Goal: Information Seeking & Learning: Learn about a topic

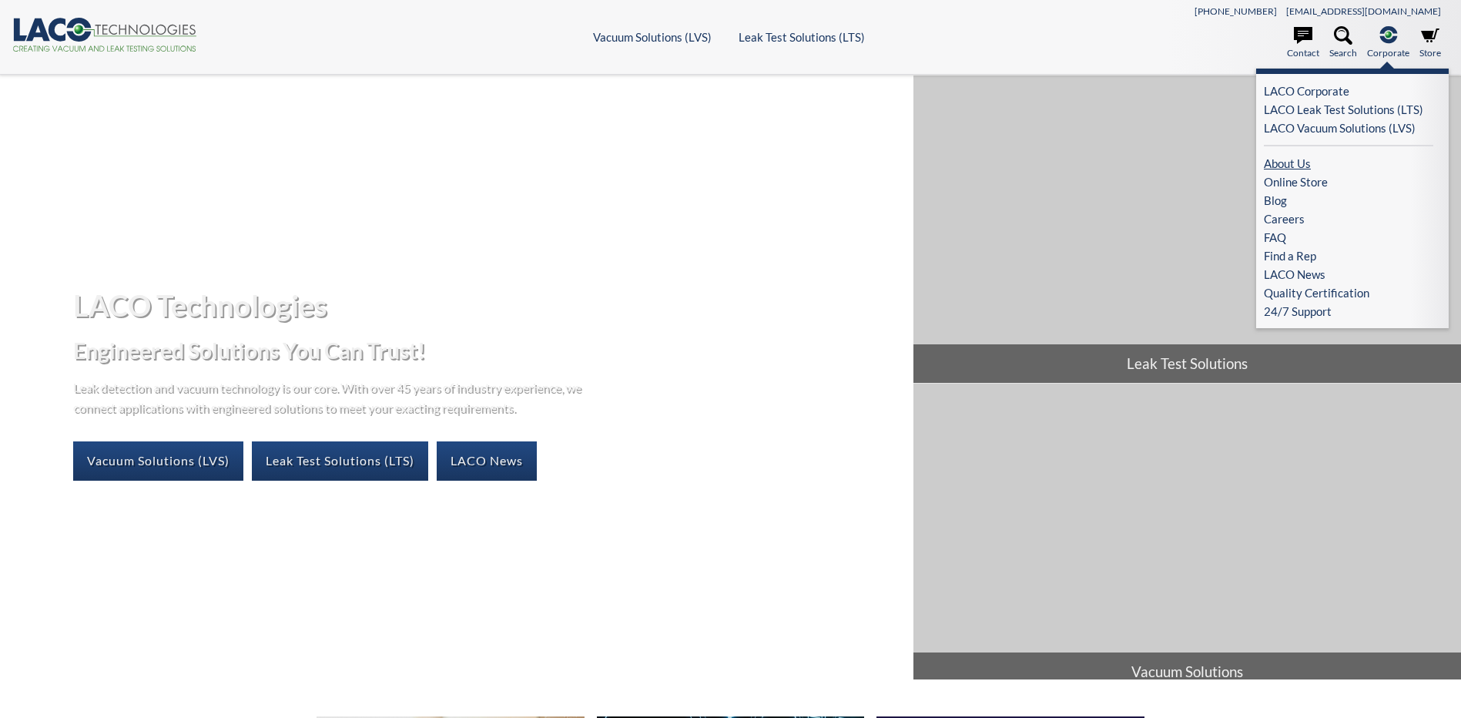
click at [1307, 165] on link "About Us" at bounding box center [1348, 163] width 169 height 18
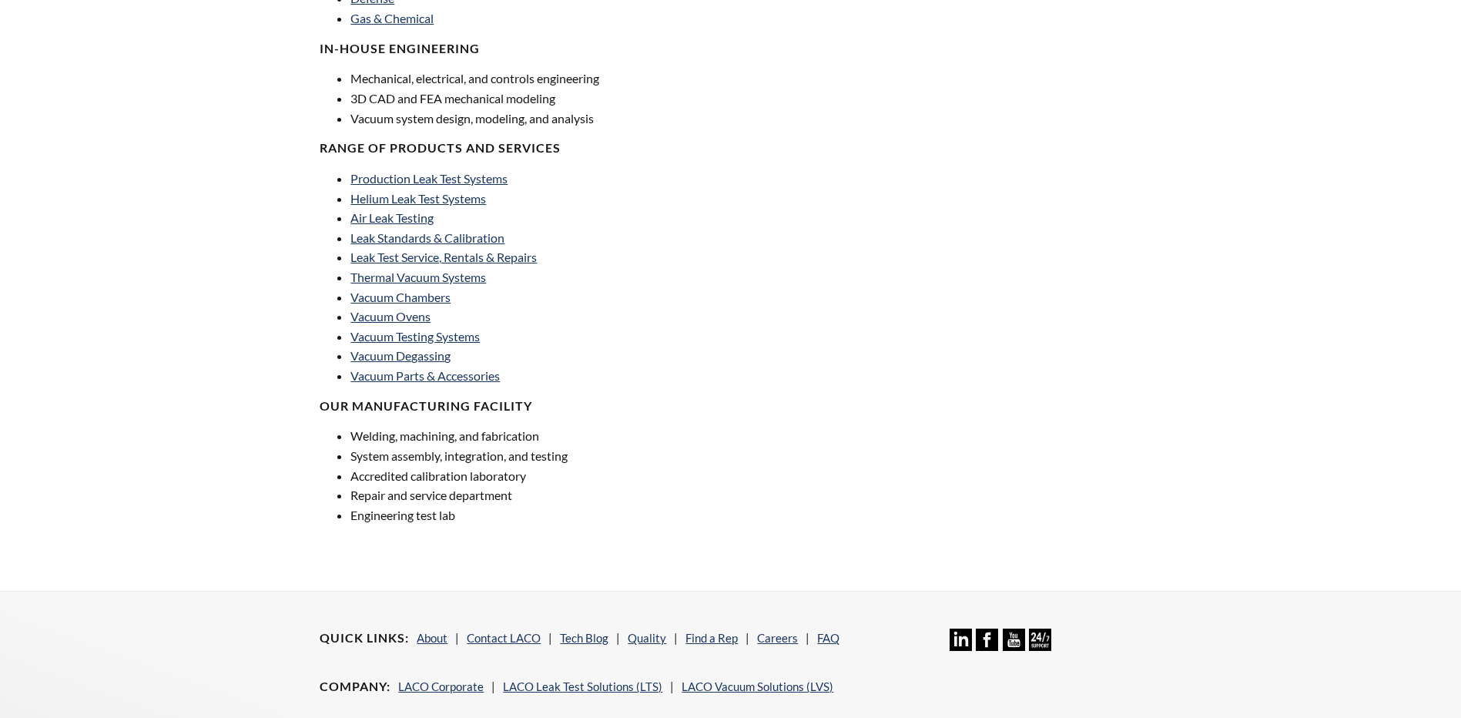
scroll to position [1078, 0]
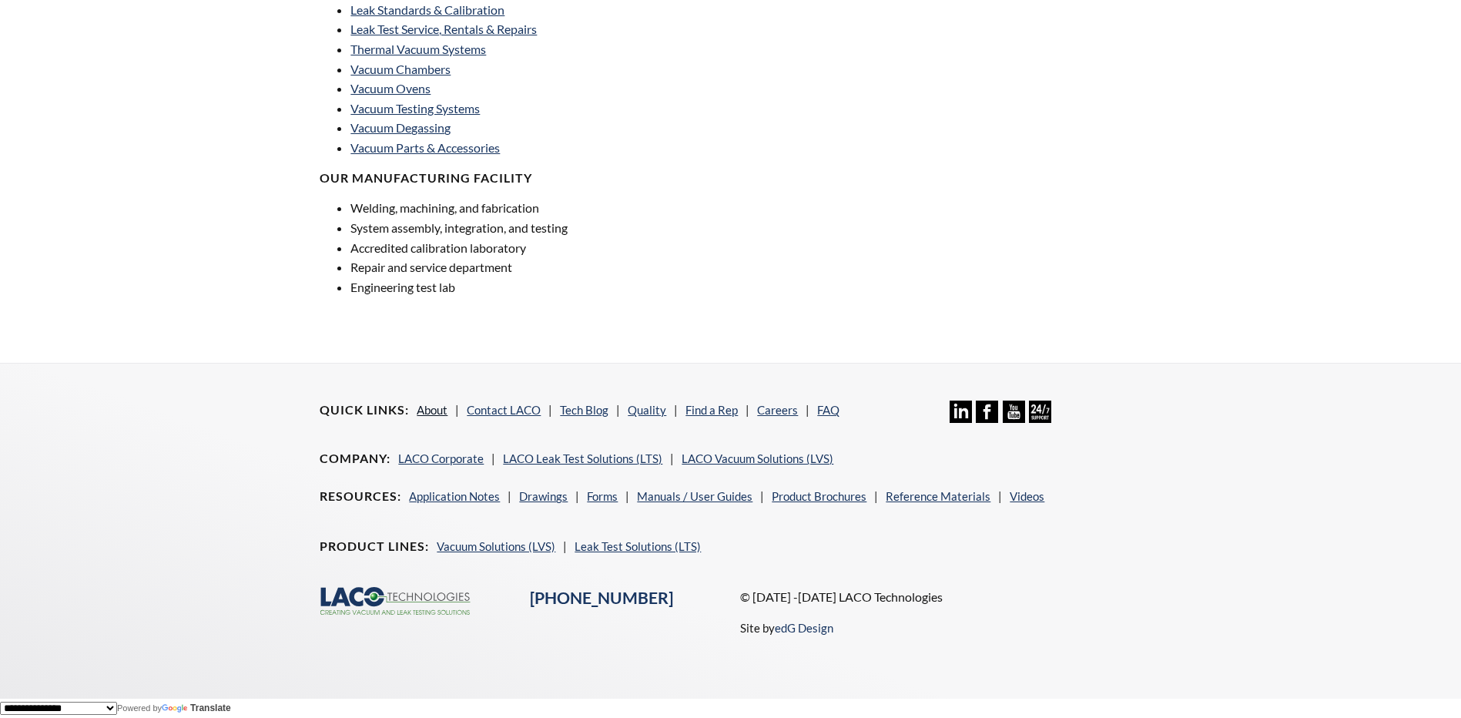
click at [428, 408] on link "About" at bounding box center [432, 410] width 31 height 14
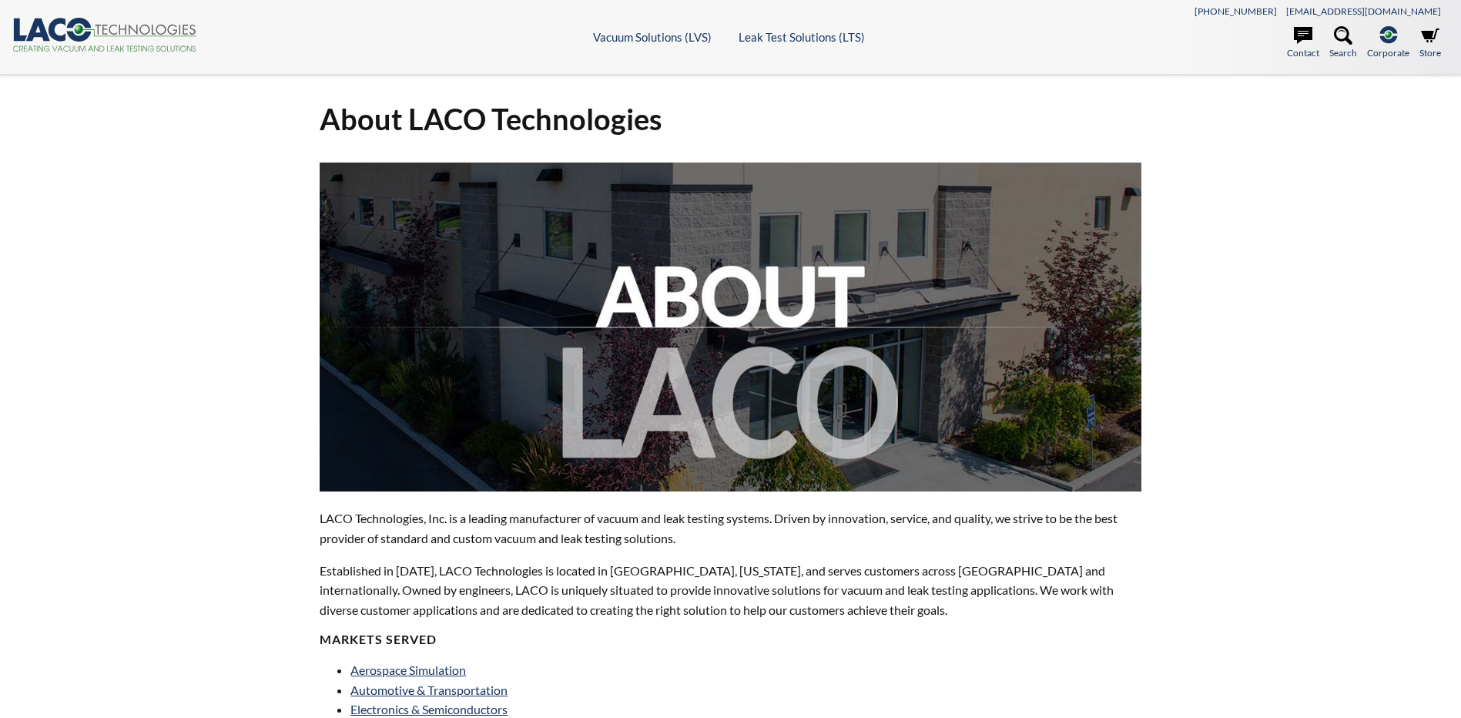
select select "Language Translate Widget"
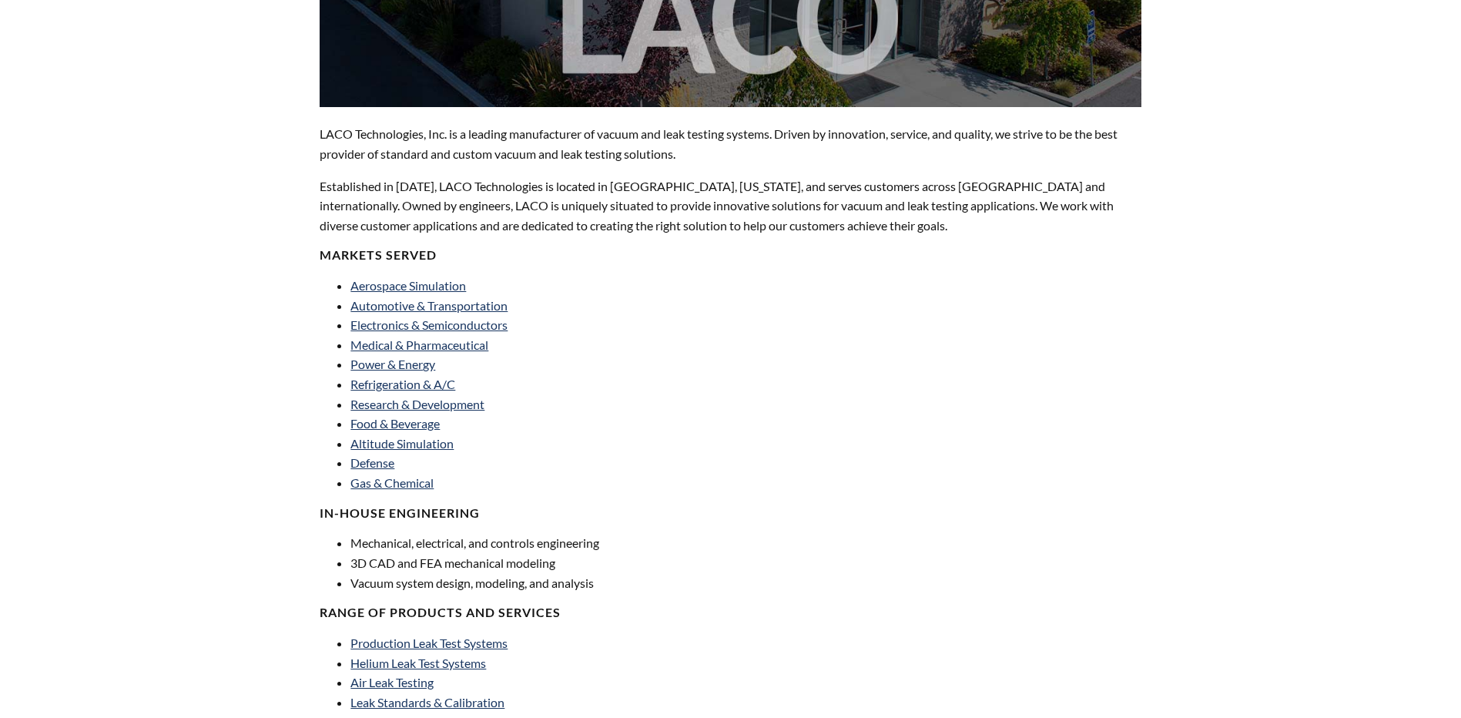
scroll to position [385, 0]
